Goal: Task Accomplishment & Management: Complete application form

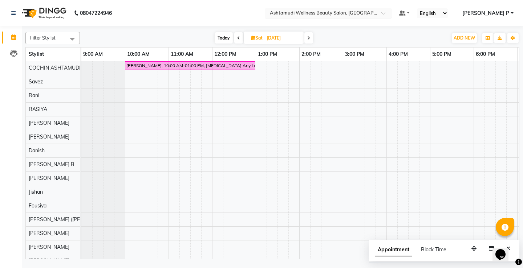
scroll to position [0, 85]
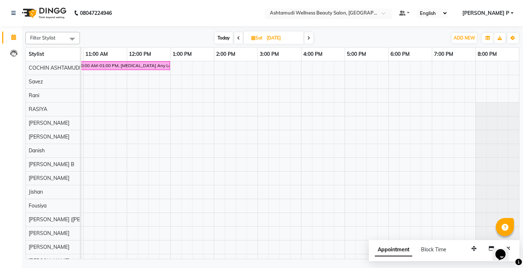
click at [390, 15] on span at bounding box center [385, 15] width 9 height 7
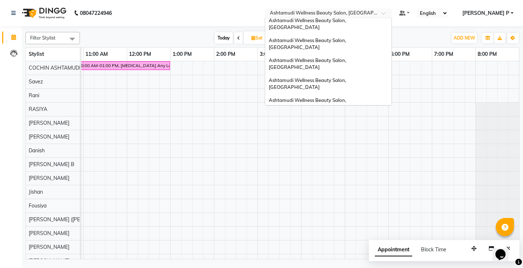
scroll to position [1, 0]
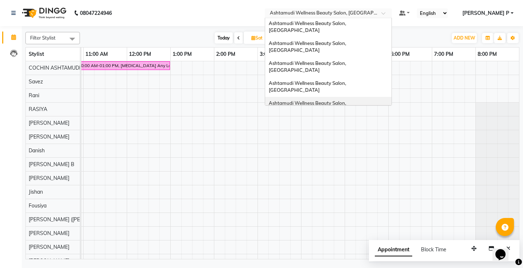
click at [347, 100] on span "Ashtamudi Wellness Beauty Salon, [GEOGRAPHIC_DATA]" at bounding box center [308, 106] width 78 height 13
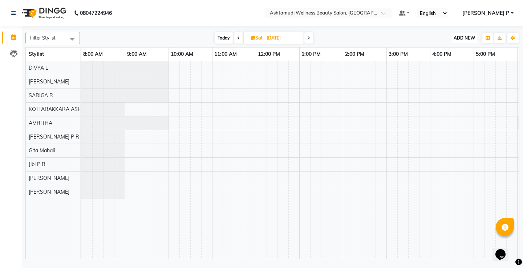
click at [459, 35] on span "ADD NEW" at bounding box center [464, 37] width 21 height 5
click at [457, 55] on button "Add Appointment" at bounding box center [447, 51] width 57 height 9
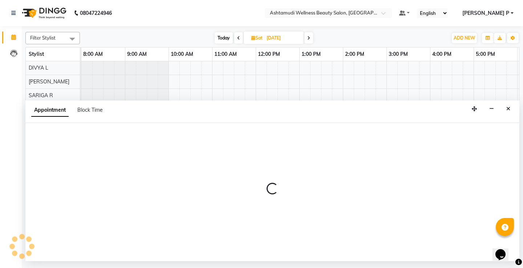
select select "540"
select select "tentative"
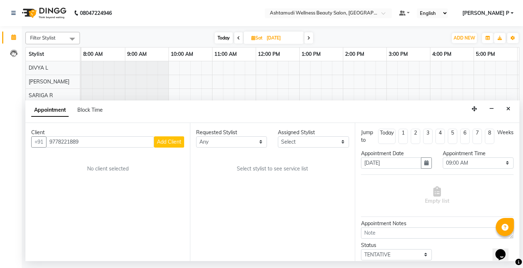
type input "9778221889"
click at [171, 141] on span "Add Client" at bounding box center [169, 142] width 24 height 7
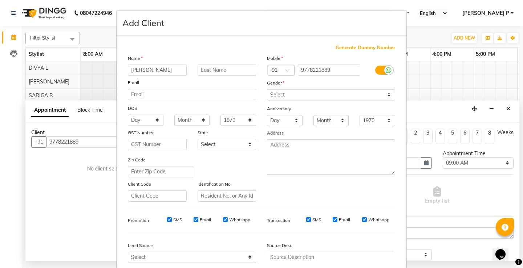
type input "[PERSON_NAME]"
click at [348, 97] on select "Select [DEMOGRAPHIC_DATA] [DEMOGRAPHIC_DATA] Other Prefer Not To Say" at bounding box center [331, 94] width 128 height 11
select select "[DEMOGRAPHIC_DATA]"
click at [267, 89] on select "Select Male Female Other Prefer Not To Say" at bounding box center [331, 94] width 128 height 11
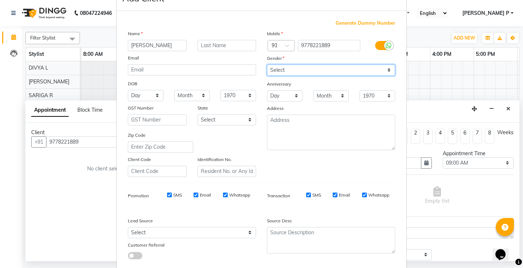
scroll to position [67, 0]
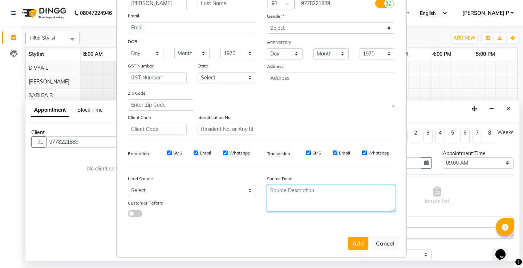
click at [275, 188] on textarea at bounding box center [331, 198] width 128 height 27
type textarea "TELECALLING"
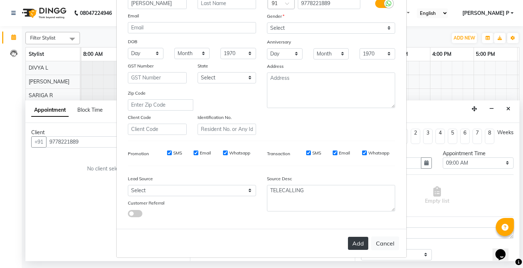
click at [352, 245] on button "Add" at bounding box center [358, 243] width 20 height 13
type input "97******89"
select select
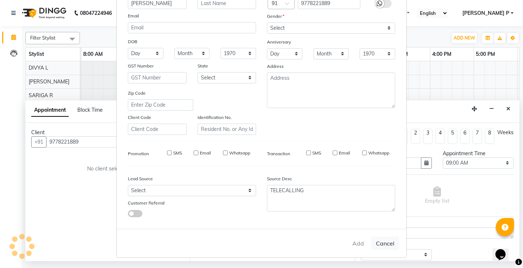
select select
checkbox input "false"
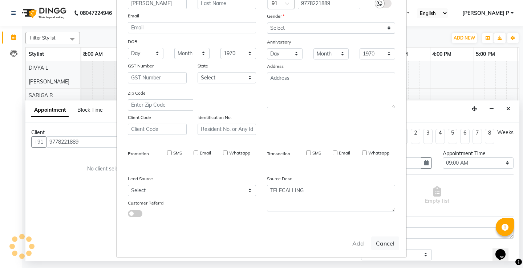
checkbox input "false"
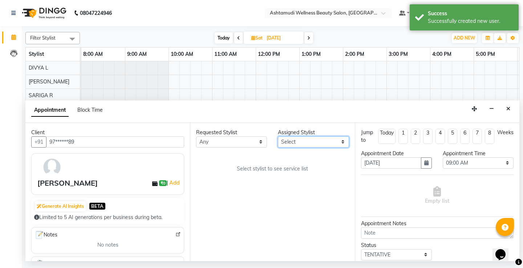
click at [345, 141] on select "Select AMRITHA DIVYA L Gita Mahali Jibi P R Karina Darjee KOTTARAKKARA ASHTAMUD…" at bounding box center [313, 142] width 71 height 11
select select "27462"
click at [278, 137] on select "Select AMRITHA DIVYA L Gita Mahali Jibi P R Karina Darjee KOTTARAKKARA ASHTAMUD…" at bounding box center [313, 142] width 71 height 11
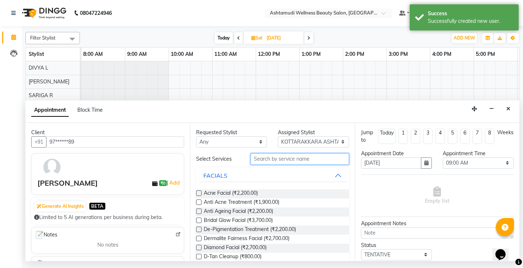
click at [256, 162] on input "text" at bounding box center [300, 159] width 98 height 11
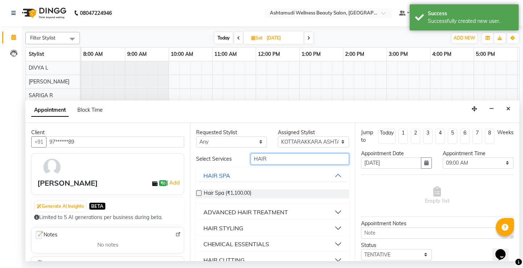
scroll to position [45, 0]
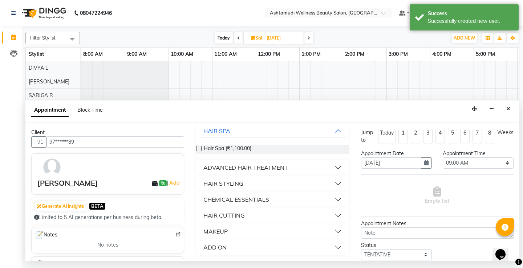
type input "HAIR"
click at [220, 216] on div "HAIR CUTTING" at bounding box center [223, 215] width 41 height 9
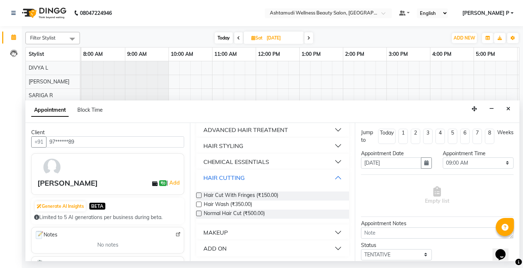
scroll to position [84, 0]
click at [199, 212] on label at bounding box center [198, 212] width 5 height 5
click at [199, 212] on input "checkbox" at bounding box center [198, 213] width 5 height 5
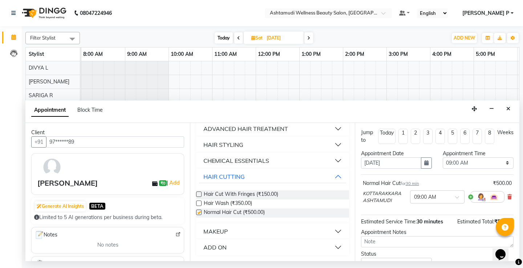
checkbox input "false"
click at [425, 164] on icon "button" at bounding box center [426, 163] width 4 height 5
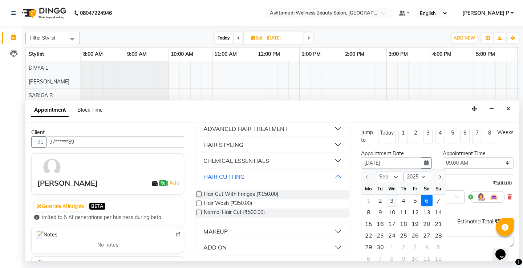
click at [394, 200] on div "3" at bounding box center [392, 201] width 12 height 12
type input "03-09-2025"
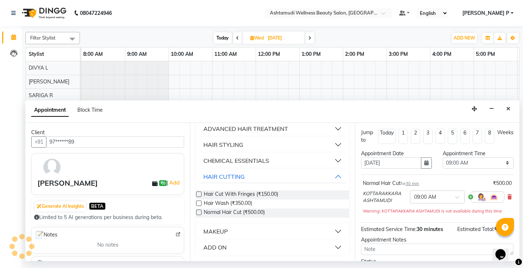
scroll to position [0, 129]
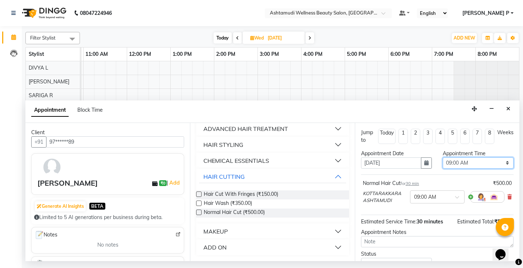
click at [497, 166] on select "Select 09:00 AM 09:15 AM 09:30 AM 09:45 AM 10:00 AM 10:15 AM 10:30 AM 10:45 AM …" at bounding box center [478, 163] width 71 height 11
select select "660"
click at [443, 158] on select "Select 09:00 AM 09:15 AM 09:30 AM 09:45 AM 10:00 AM 10:15 AM 10:30 AM 10:45 AM …" at bounding box center [478, 163] width 71 height 11
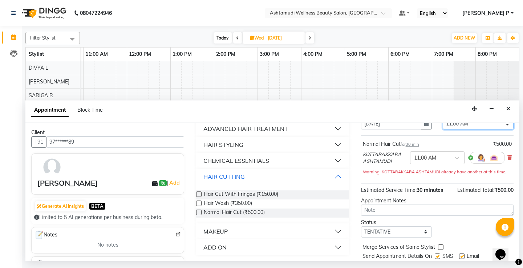
scroll to position [61, 0]
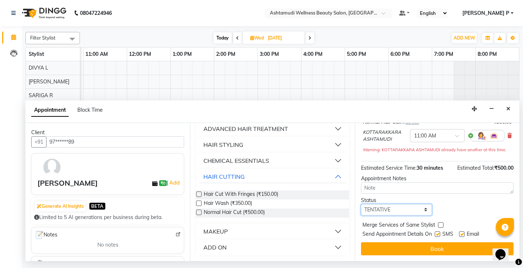
click at [400, 207] on select "Select TENTATIVE CONFIRM UPCOMING" at bounding box center [396, 209] width 71 height 11
select select "confirm booking"
click at [361, 204] on select "Select TENTATIVE CONFIRM UPCOMING" at bounding box center [396, 209] width 71 height 11
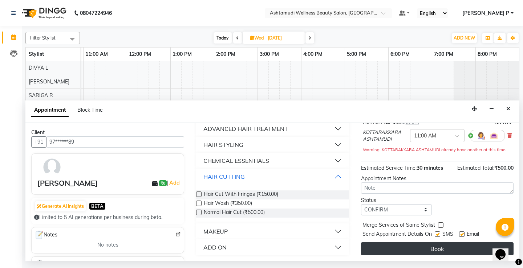
click at [439, 250] on button "Book" at bounding box center [437, 249] width 153 height 13
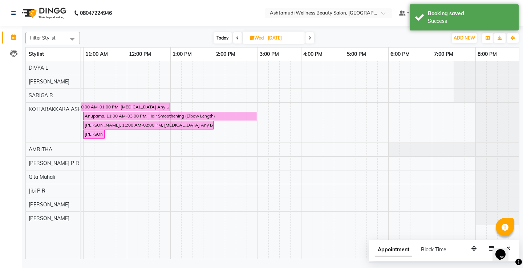
scroll to position [0, 0]
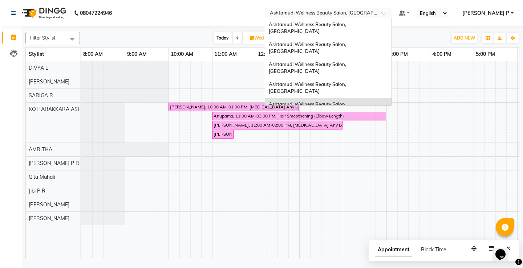
click at [390, 15] on span at bounding box center [385, 15] width 9 height 7
click at [373, 134] on span "Ashtamudi Wellness Beauty Salon, Trivandrum" at bounding box center [321, 137] width 104 height 6
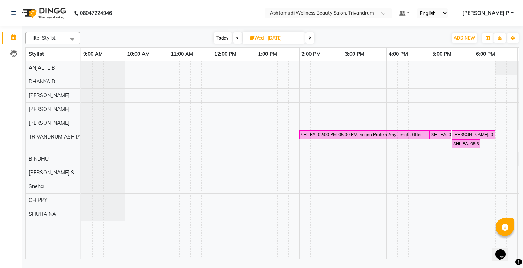
click at [223, 36] on span "Today" at bounding box center [223, 37] width 18 height 11
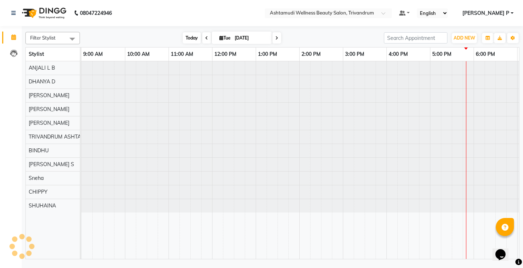
type input "02-09-2025"
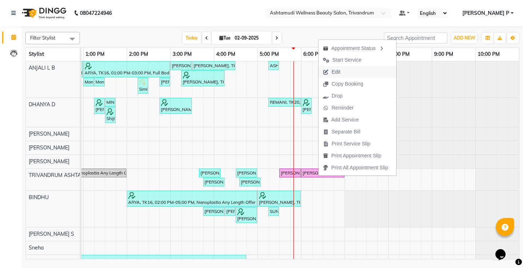
click at [341, 70] on span "Edit" at bounding box center [331, 72] width 26 height 12
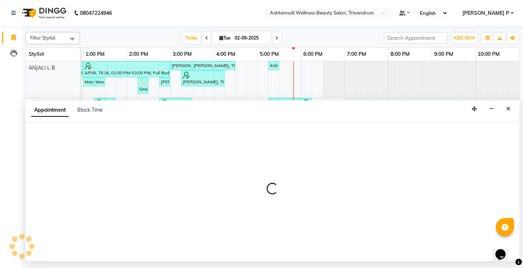
select select "confirm booking"
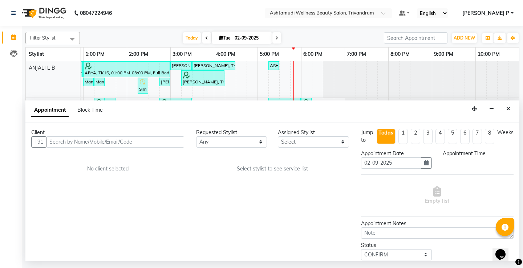
select select "27312"
select select "1050"
select select "2009"
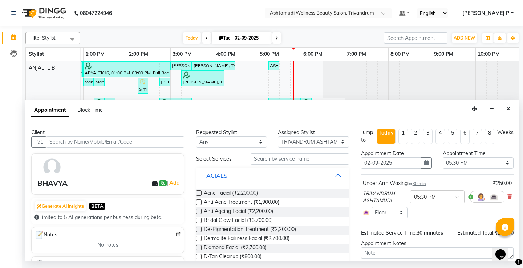
select select "2009"
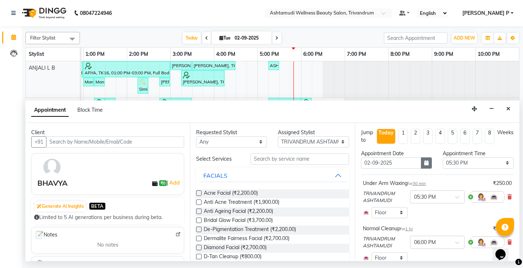
click at [425, 161] on icon "button" at bounding box center [426, 163] width 4 height 5
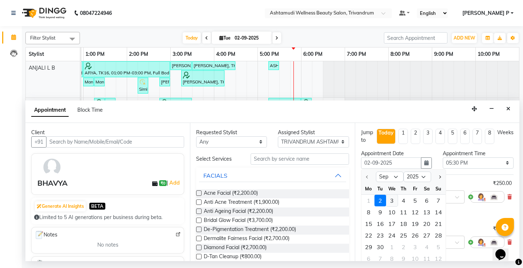
click at [393, 200] on div "3" at bounding box center [392, 201] width 12 height 12
type input "03-09-2025"
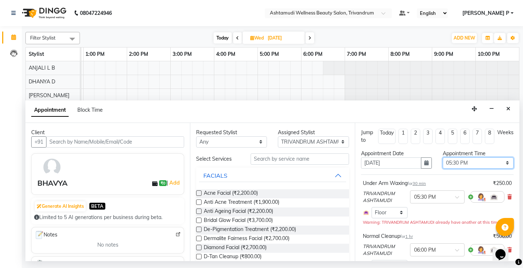
click at [500, 164] on select "Select 10:00 AM 10:15 AM 10:30 AM 10:45 AM 11:00 AM 11:15 AM 11:30 AM 11:45 AM …" at bounding box center [478, 163] width 71 height 11
select select "720"
click at [443, 158] on select "Select 10:00 AM 10:15 AM 10:30 AM 10:45 AM 11:00 AM 11:15 AM 11:30 AM 11:45 AM …" at bounding box center [478, 163] width 71 height 11
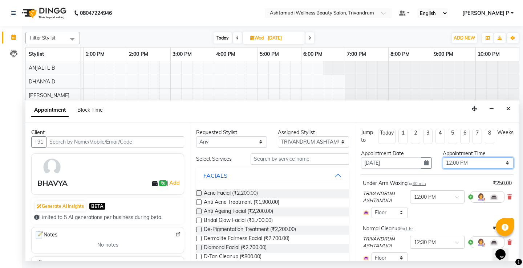
scroll to position [97, 0]
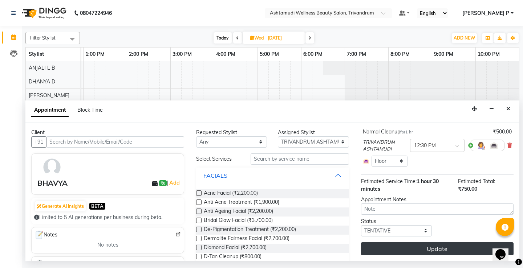
click at [435, 251] on button "Update" at bounding box center [437, 249] width 153 height 13
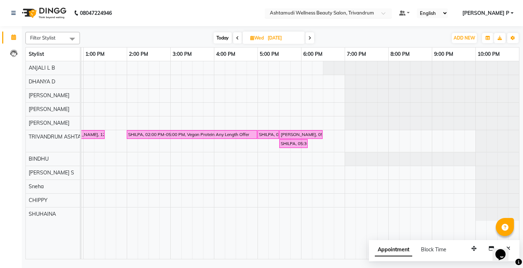
click at [392, 11] on div at bounding box center [328, 13] width 127 height 7
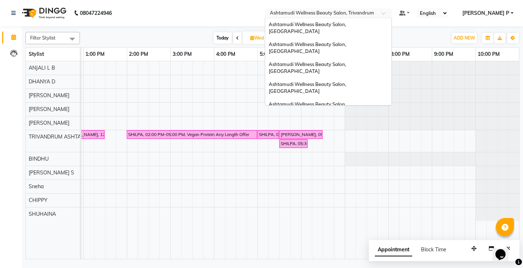
scroll to position [77, 0]
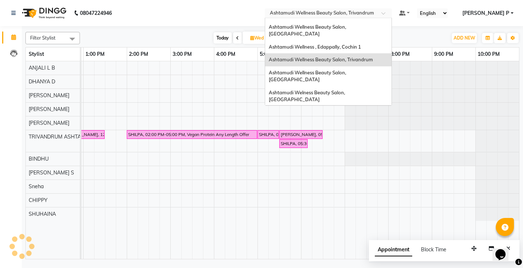
click at [347, 130] on span "Ashtamudi Wellness Beauty Salon, [GEOGRAPHIC_DATA]" at bounding box center [308, 136] width 78 height 13
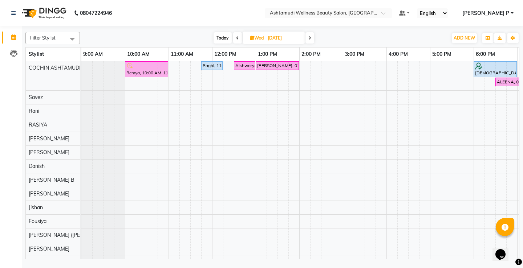
scroll to position [0, 85]
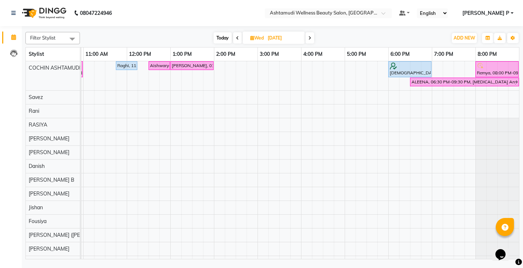
click at [215, 37] on span "Today" at bounding box center [223, 37] width 18 height 11
type input "02-09-2025"
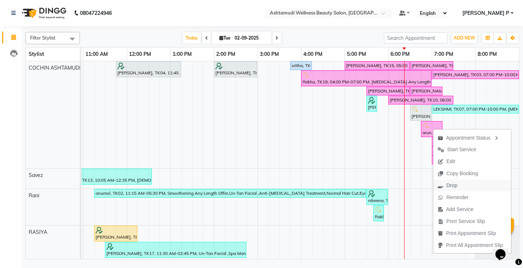
click at [458, 186] on span "Drop" at bounding box center [447, 186] width 28 height 12
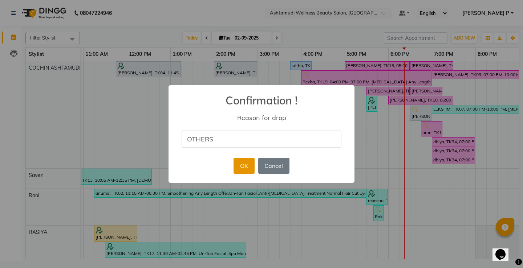
type input "OTHERS"
click at [244, 167] on button "OK" at bounding box center [244, 166] width 21 height 16
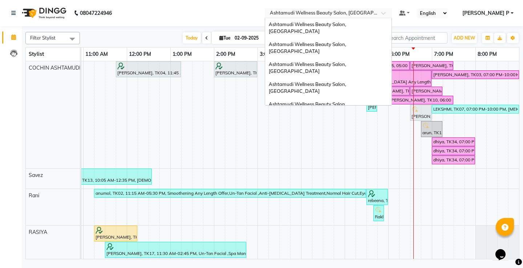
click at [390, 15] on span at bounding box center [385, 15] width 9 height 7
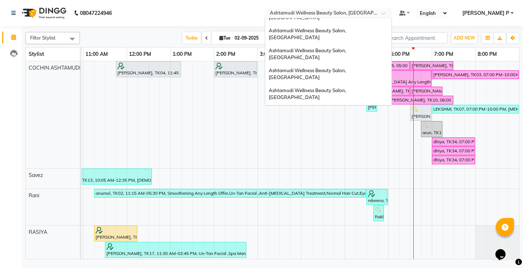
scroll to position [0, 0]
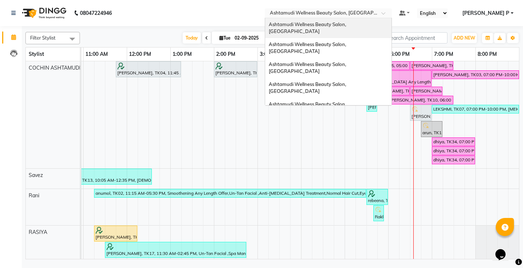
click at [347, 27] on span "Ashtamudi Wellness Beauty Salon, [GEOGRAPHIC_DATA]" at bounding box center [308, 27] width 78 height 13
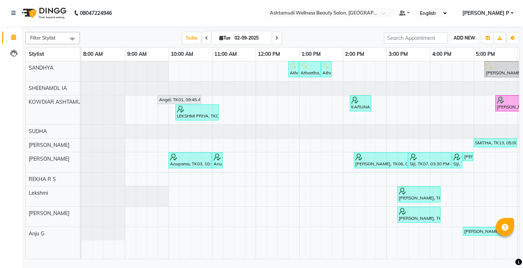
click at [461, 37] on span "ADD NEW" at bounding box center [464, 37] width 21 height 5
click at [450, 54] on button "Add Appointment" at bounding box center [447, 51] width 57 height 9
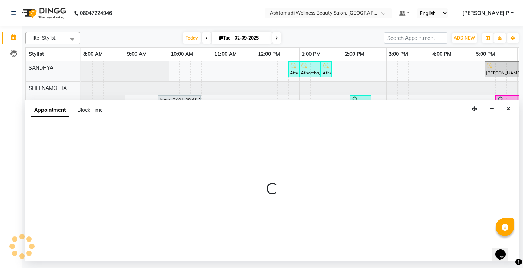
select select "540"
select select "tentative"
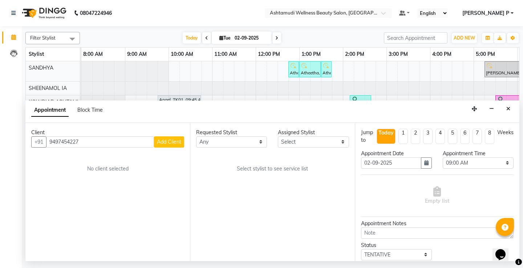
click at [52, 142] on input "9497454227" at bounding box center [100, 142] width 108 height 11
type input "9497454227"
click at [169, 143] on span "Add Client" at bounding box center [169, 142] width 24 height 7
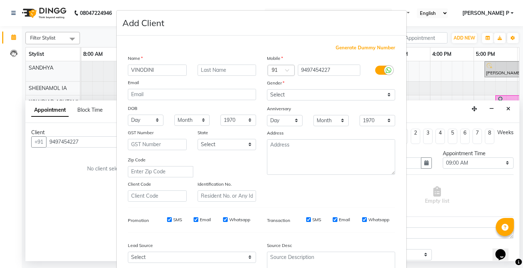
type input "VINODINI"
click at [330, 96] on select "Select Male Female Other Prefer Not To Say" at bounding box center [331, 94] width 128 height 11
select select "female"
click at [267, 89] on select "Select Male Female Other Prefer Not To Say" at bounding box center [331, 94] width 128 height 11
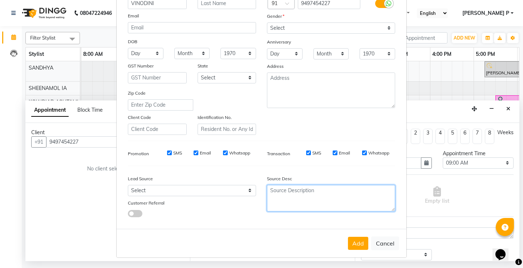
click at [289, 198] on textarea at bounding box center [331, 198] width 128 height 27
type textarea "TELECALLING"
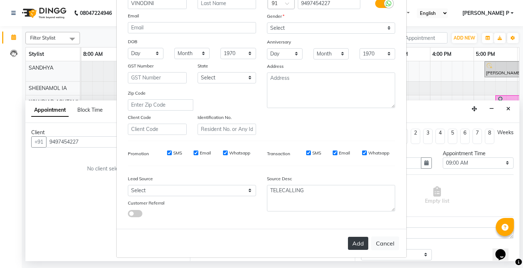
click at [349, 244] on button "Add" at bounding box center [358, 243] width 20 height 13
type input "94******27"
select select
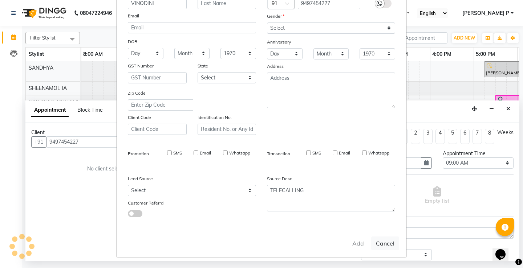
select select
checkbox input "false"
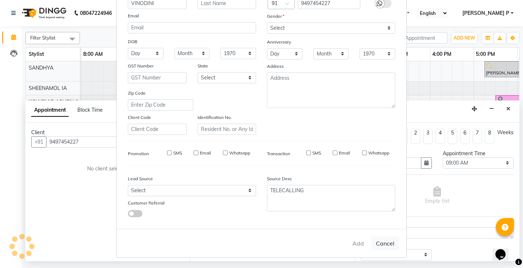
checkbox input "false"
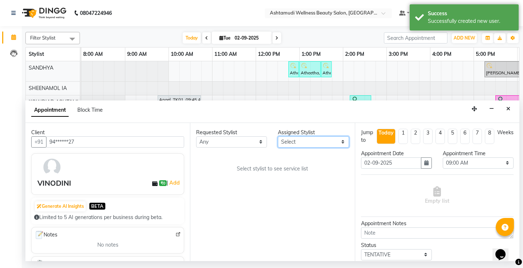
click at [342, 143] on select "Select ABISHA KARKI Anju G KOWDIAR ASHTAMUDI Lekshmi REKHA R S RIMA GHALAY Sabn…" at bounding box center [313, 142] width 71 height 11
select select "27461"
click at [278, 137] on select "Select ABISHA KARKI Anju G KOWDIAR ASHTAMUDI Lekshmi REKHA R S RIMA GHALAY Sabn…" at bounding box center [313, 142] width 71 height 11
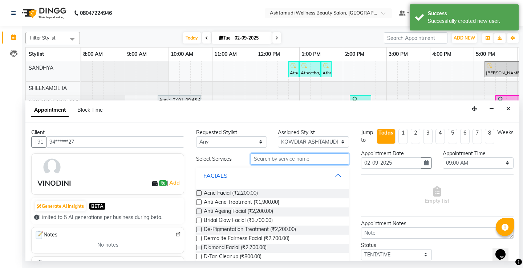
click at [252, 159] on input "text" at bounding box center [300, 159] width 98 height 11
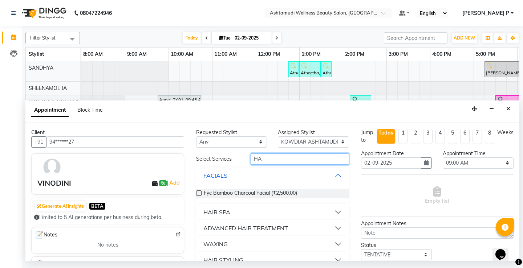
type input "HA"
click at [213, 210] on div "HAIR SPA" at bounding box center [216, 212] width 27 height 9
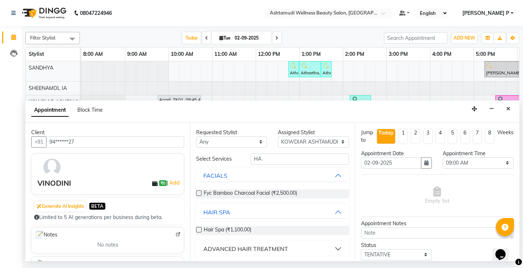
click at [197, 229] on label at bounding box center [198, 229] width 5 height 5
click at [197, 229] on input "checkbox" at bounding box center [198, 230] width 5 height 5
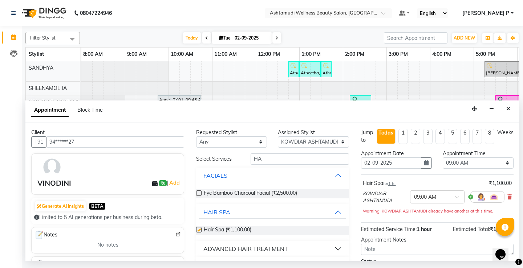
checkbox input "false"
click at [262, 158] on input "HA" at bounding box center [300, 159] width 98 height 11
type input "H"
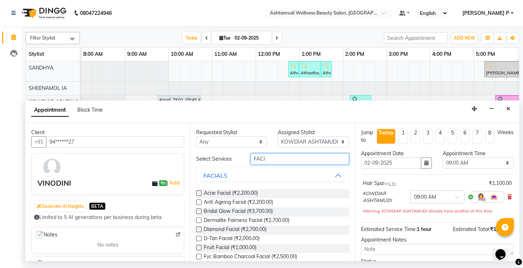
type input "FACI"
click at [197, 248] on label at bounding box center [198, 247] width 5 height 5
click at [197, 248] on input "checkbox" at bounding box center [198, 248] width 5 height 5
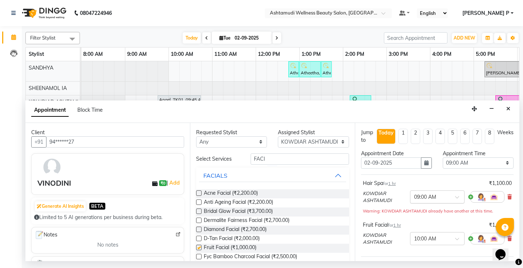
checkbox input "false"
click at [424, 161] on icon "button" at bounding box center [426, 163] width 4 height 5
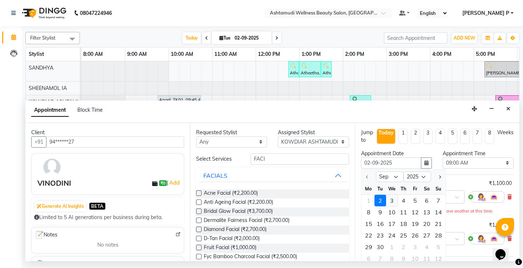
click at [392, 200] on div "3" at bounding box center [392, 201] width 12 height 12
type input "03-09-2025"
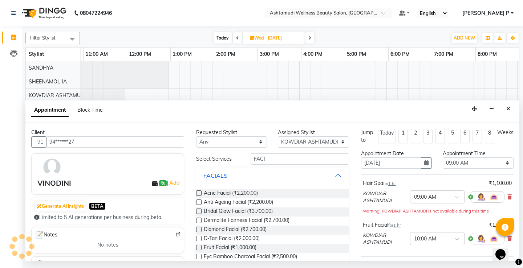
scroll to position [0, 129]
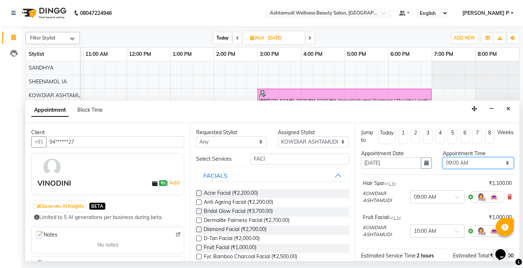
click at [502, 162] on select "Select 09:00 AM 09:15 AM 09:30 AM 09:45 AM 10:00 AM 10:15 AM 10:30 AM 10:45 AM …" at bounding box center [478, 163] width 71 height 11
select select "600"
click at [443, 158] on select "Select 09:00 AM 09:15 AM 09:30 AM 09:45 AM 10:00 AM 10:15 AM 10:30 AM 10:45 AM …" at bounding box center [478, 163] width 71 height 11
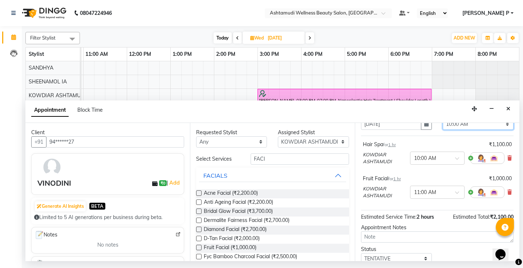
scroll to position [88, 0]
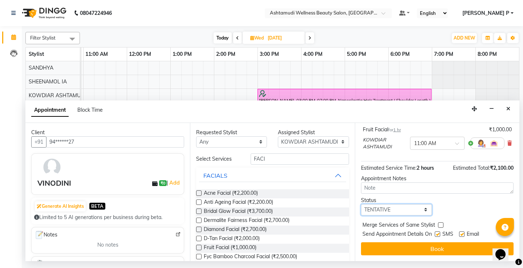
click at [386, 210] on select "Select TENTATIVE CONFIRM UPCOMING" at bounding box center [396, 209] width 71 height 11
select select "confirm booking"
click at [361, 204] on select "Select TENTATIVE CONFIRM UPCOMING" at bounding box center [396, 209] width 71 height 11
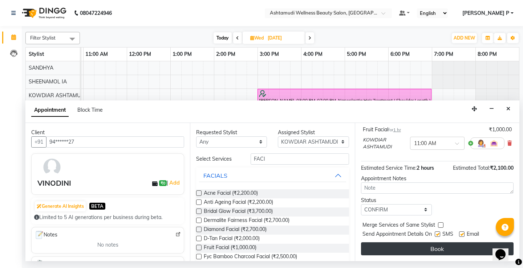
click at [427, 250] on button "Book" at bounding box center [437, 249] width 153 height 13
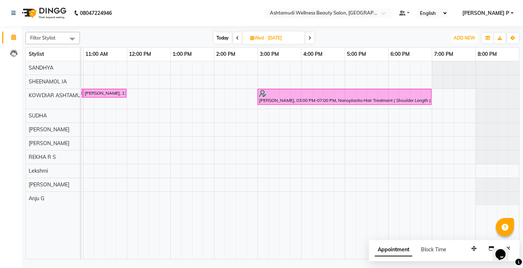
drag, startPoint x: 466, startPoint y: 33, endPoint x: 455, endPoint y: 48, distance: 18.1
click at [466, 33] on button "ADD NEW Toggle Dropdown" at bounding box center [464, 38] width 25 height 10
click at [449, 54] on button "Add Appointment" at bounding box center [447, 51] width 57 height 9
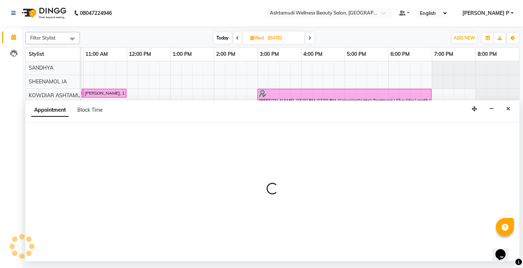
select select "tentative"
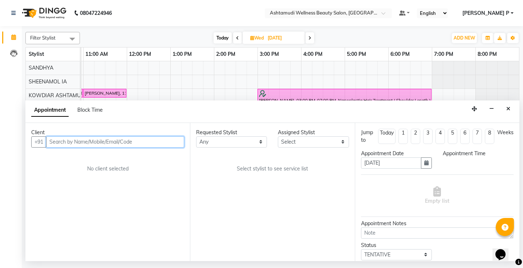
select select "540"
paste input "7383626391"
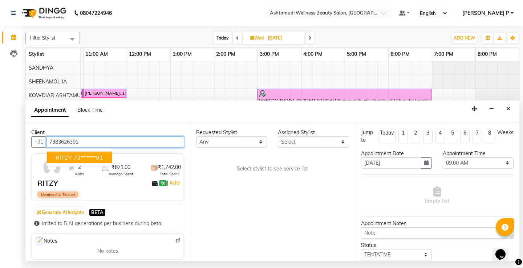
type input "7383626391"
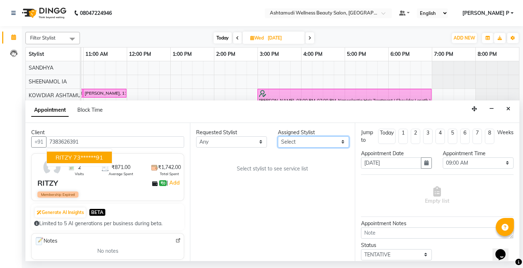
click at [344, 142] on select "Select ABISHA KARKI Anju G KOWDIAR ASHTAMUDI Lekshmi REKHA R S RIMA GHALAY Sabn…" at bounding box center [313, 142] width 71 height 11
select select "27461"
click at [278, 137] on select "Select ABISHA KARKI Anju G KOWDIAR ASHTAMUDI Lekshmi REKHA R S RIMA GHALAY Sabn…" at bounding box center [313, 142] width 71 height 11
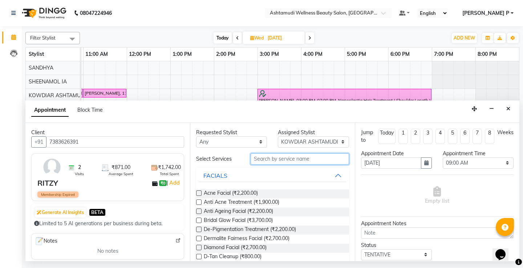
click at [260, 159] on input "text" at bounding box center [300, 159] width 98 height 11
type input "WAX"
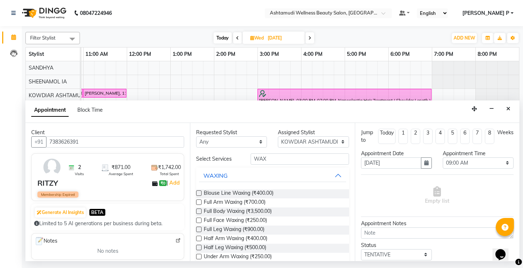
click at [198, 204] on label at bounding box center [198, 202] width 5 height 5
click at [198, 204] on input "checkbox" at bounding box center [198, 203] width 5 height 5
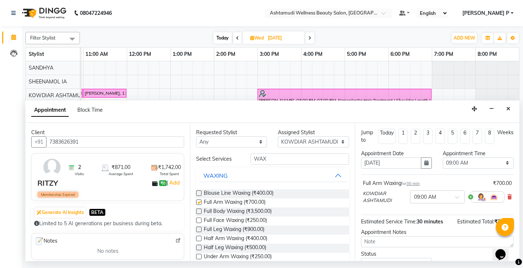
checkbox input "false"
click at [199, 257] on label at bounding box center [198, 256] width 5 height 5
click at [199, 257] on input "checkbox" at bounding box center [198, 257] width 5 height 5
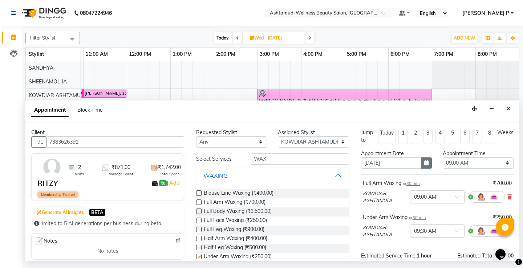
checkbox input "false"
click at [421, 163] on button "button" at bounding box center [426, 163] width 11 height 11
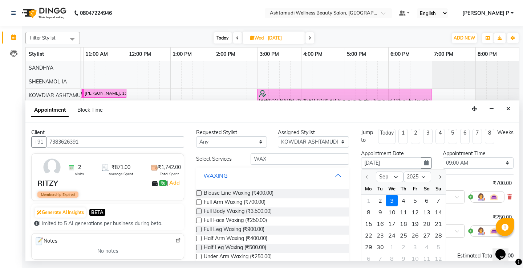
click at [388, 197] on div "3" at bounding box center [392, 201] width 12 height 12
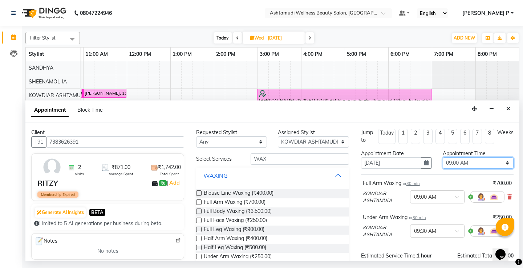
click at [499, 163] on select "Select 09:00 AM 09:15 AM 09:30 AM 09:45 AM 10:00 AM 10:15 AM 10:30 AM 10:45 AM …" at bounding box center [478, 163] width 71 height 11
select select "615"
click at [443, 158] on select "Select 09:00 AM 09:15 AM 09:30 AM 09:45 AM 10:00 AM 10:15 AM 10:30 AM 10:45 AM …" at bounding box center [478, 163] width 71 height 11
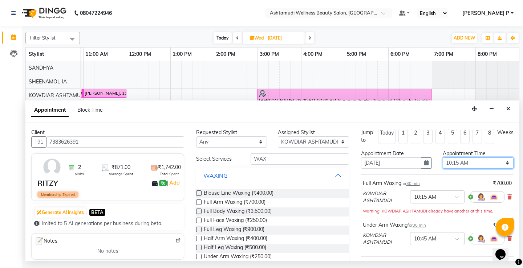
scroll to position [96, 0]
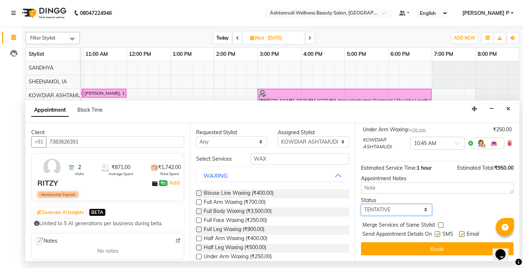
click at [403, 209] on select "Select TENTATIVE CONFIRM UPCOMING" at bounding box center [396, 209] width 71 height 11
select select "confirm booking"
click at [361, 204] on select "Select TENTATIVE CONFIRM UPCOMING" at bounding box center [396, 209] width 71 height 11
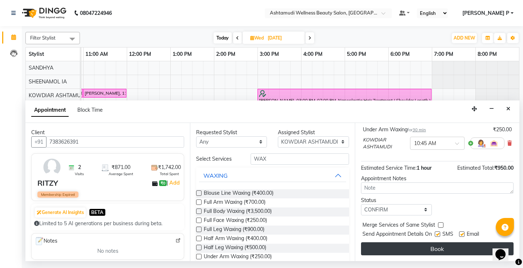
click at [434, 248] on button "Book" at bounding box center [437, 249] width 153 height 13
